Goal: Information Seeking & Learning: Learn about a topic

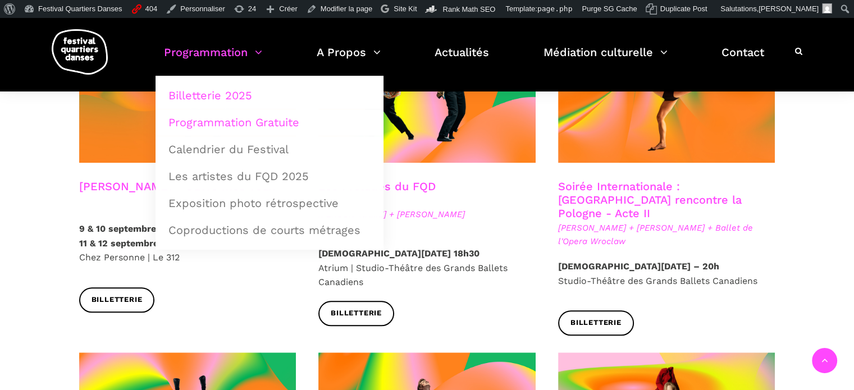
click at [229, 118] on link "Programmation Gratuite" at bounding box center [270, 122] width 216 height 26
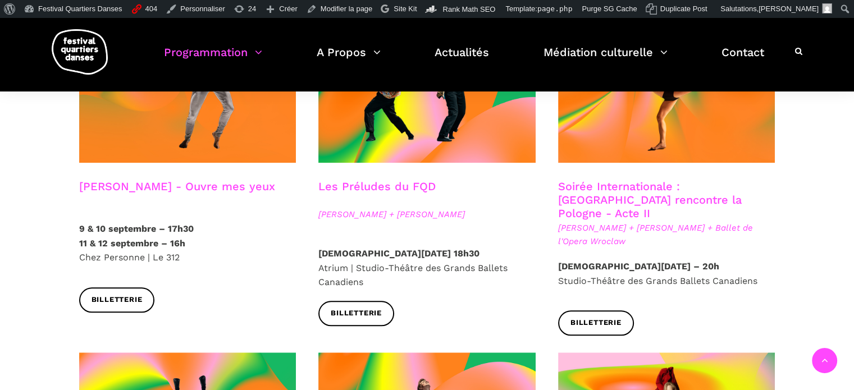
scroll to position [1083, 0]
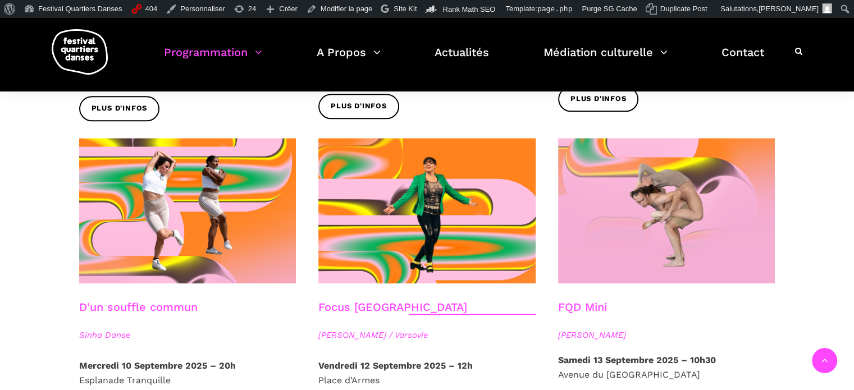
scroll to position [1235, 0]
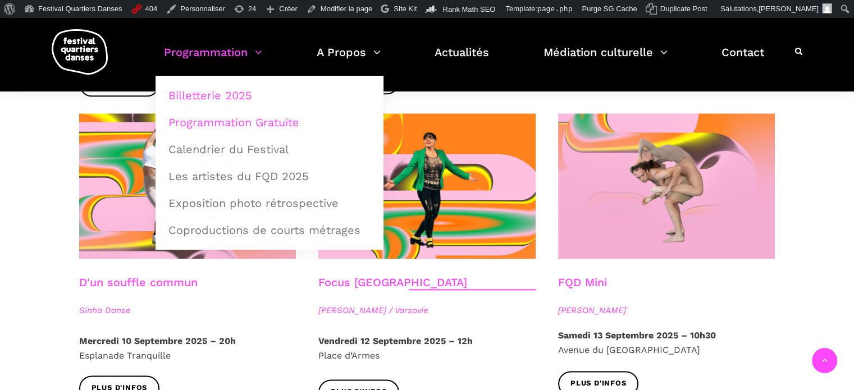
click at [238, 90] on link "Billetterie 2025" at bounding box center [270, 96] width 216 height 26
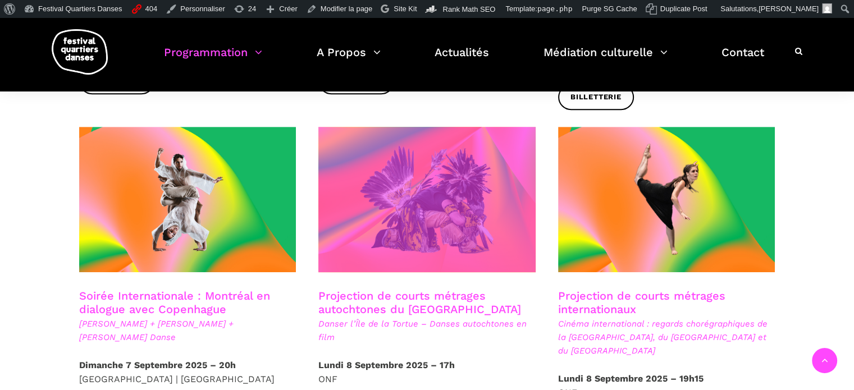
scroll to position [561, 0]
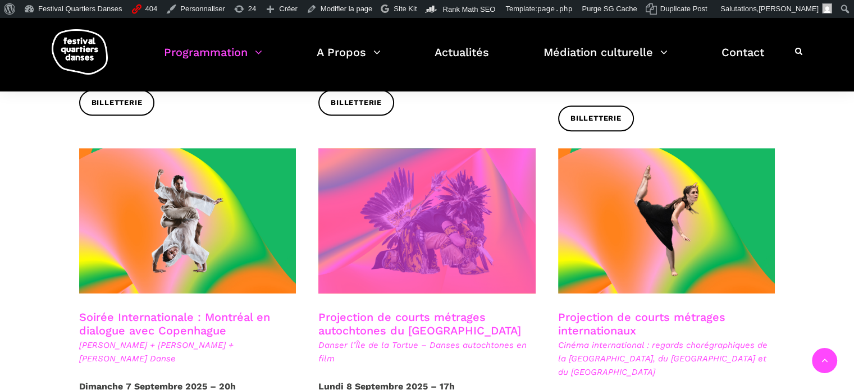
click at [467, 204] on span at bounding box center [426, 220] width 217 height 145
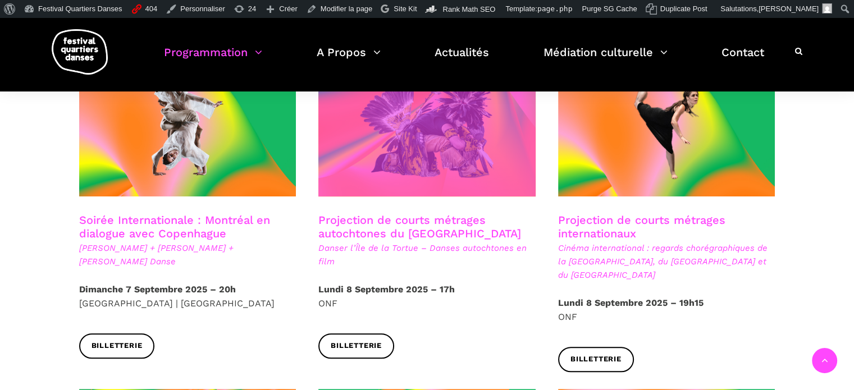
scroll to position [617, 0]
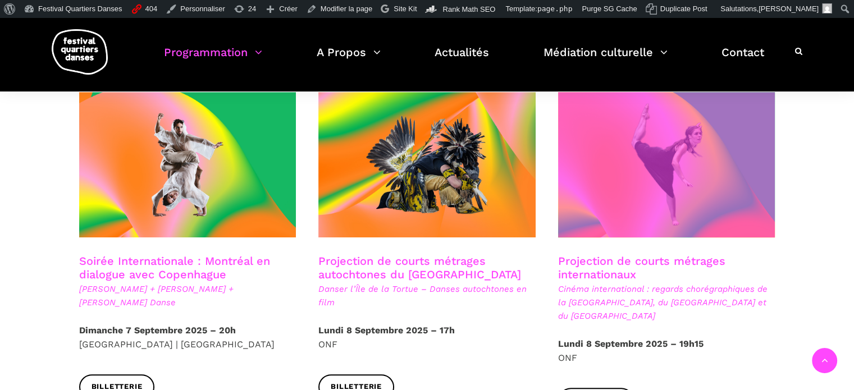
click at [632, 168] on span at bounding box center [666, 164] width 217 height 145
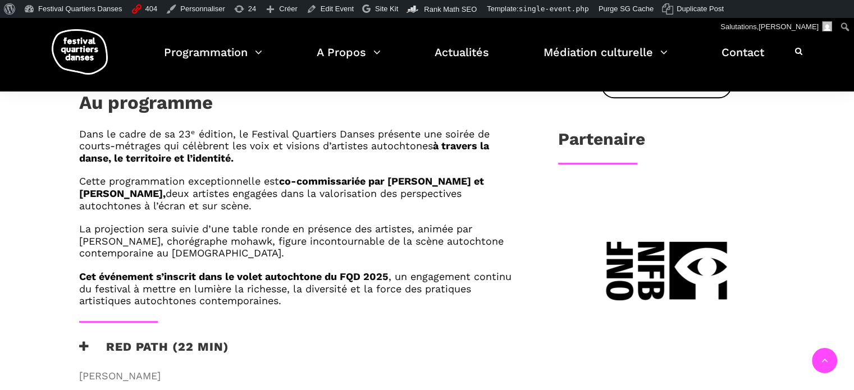
scroll to position [561, 0]
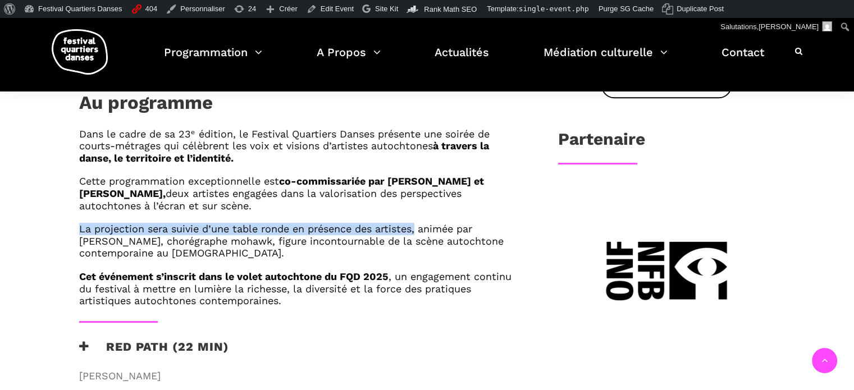
drag, startPoint x: 419, startPoint y: 230, endPoint x: 77, endPoint y: 222, distance: 341.9
click at [77, 222] on div "Dans le cadre de sa 23ᵉ édition, le Festival Quartiers Danses présente une soir…" at bounding box center [300, 224] width 465 height 193
copy h6 "La projection sera suivie d’une table ronde en présence des artistes,"
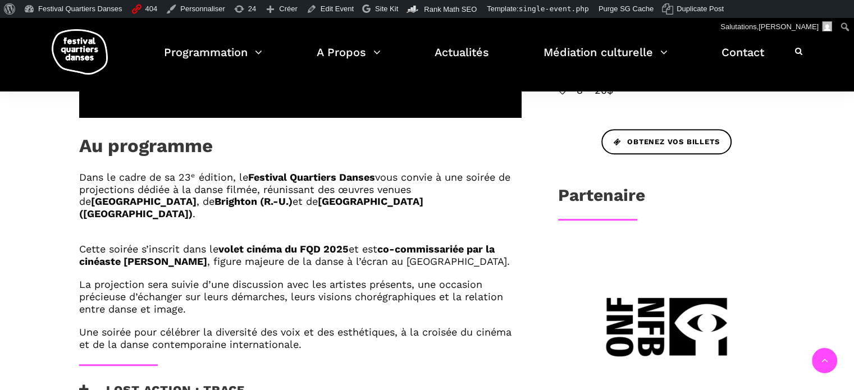
scroll to position [617, 0]
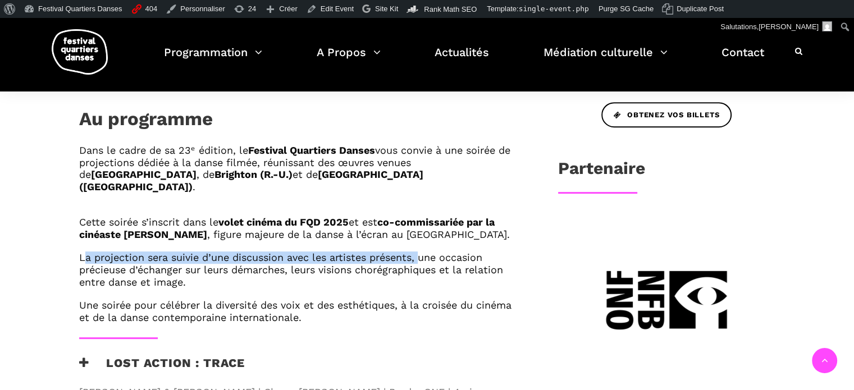
drag, startPoint x: 421, startPoint y: 208, endPoint x: 83, endPoint y: 207, distance: 337.9
click at [83, 251] on span "La projection sera suivie d’une discussion avec les artistes présents, une occa…" at bounding box center [291, 269] width 424 height 36
copy span "La projection sera suivie d’une discussion avec les artistes présents,"
